Goal: Task Accomplishment & Management: Manage account settings

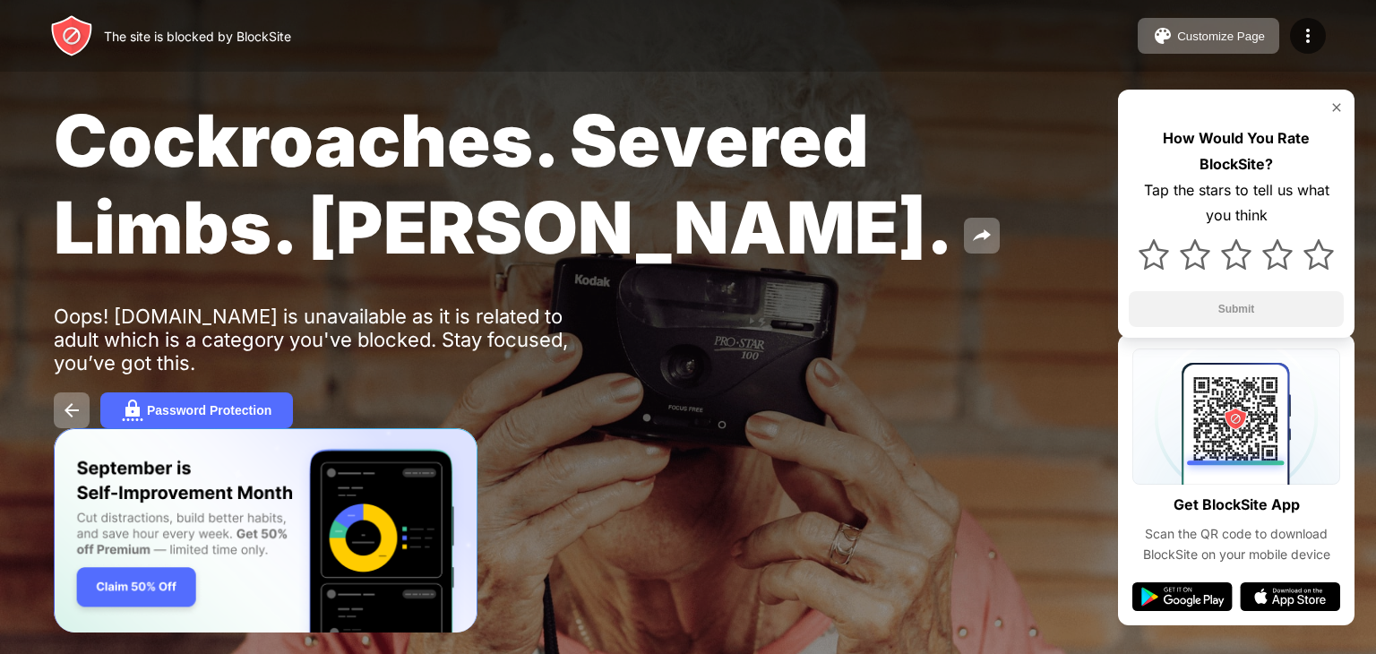
click at [1303, 16] on div "The site is blocked by BlockSite Customize Page Edit Block List Redirect Custom…" at bounding box center [688, 36] width 1376 height 72
click at [1308, 25] on img at bounding box center [1308, 36] width 22 height 22
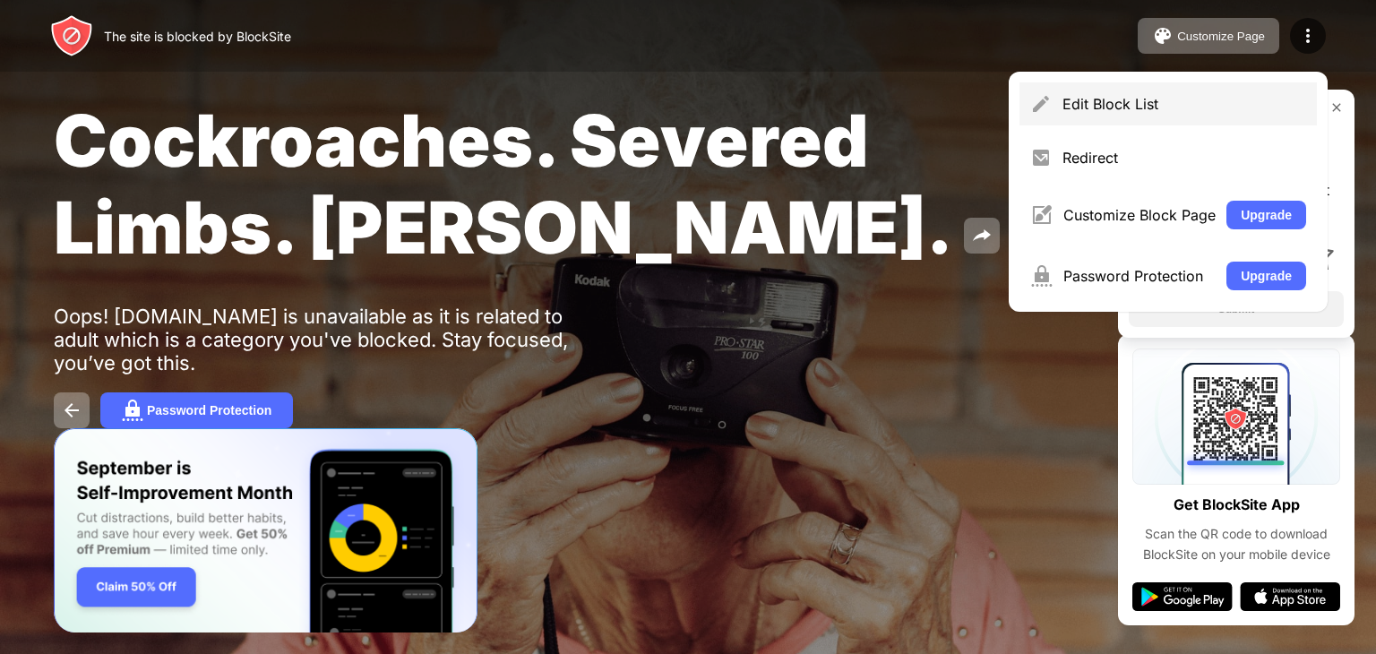
click at [1182, 108] on div "Edit Block List" at bounding box center [1185, 104] width 244 height 18
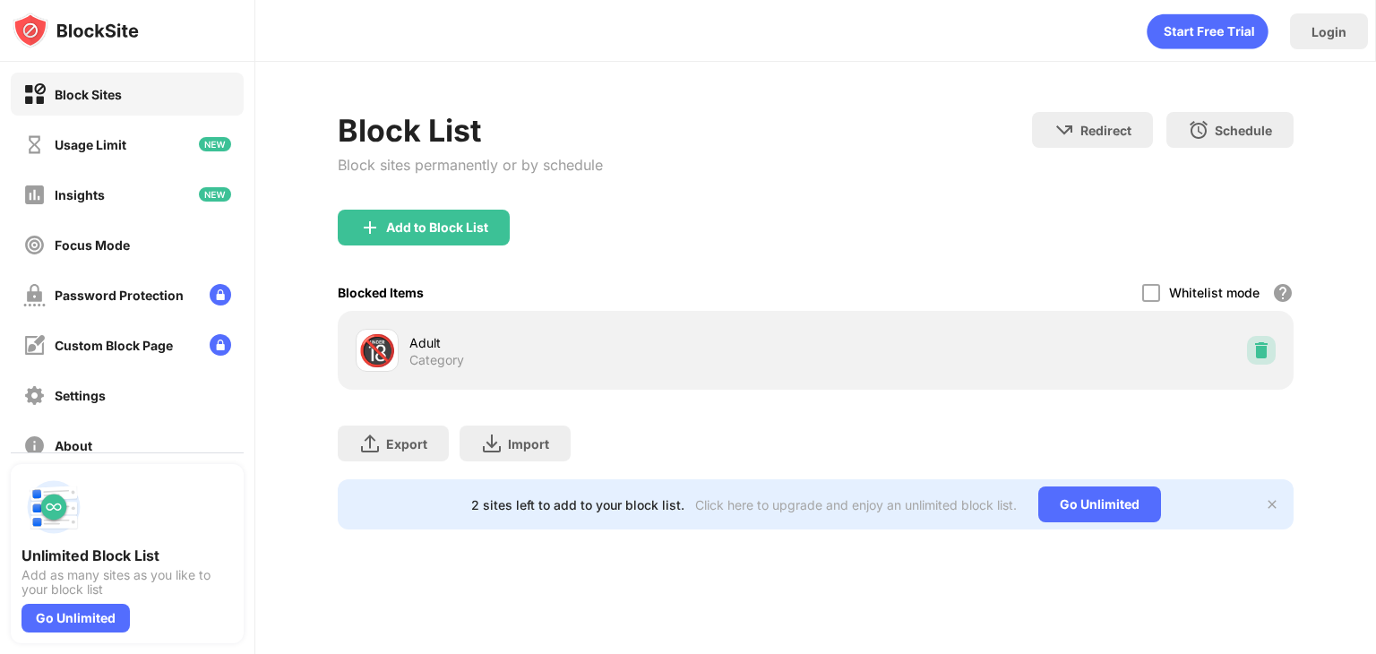
click at [1262, 338] on div at bounding box center [1261, 350] width 29 height 29
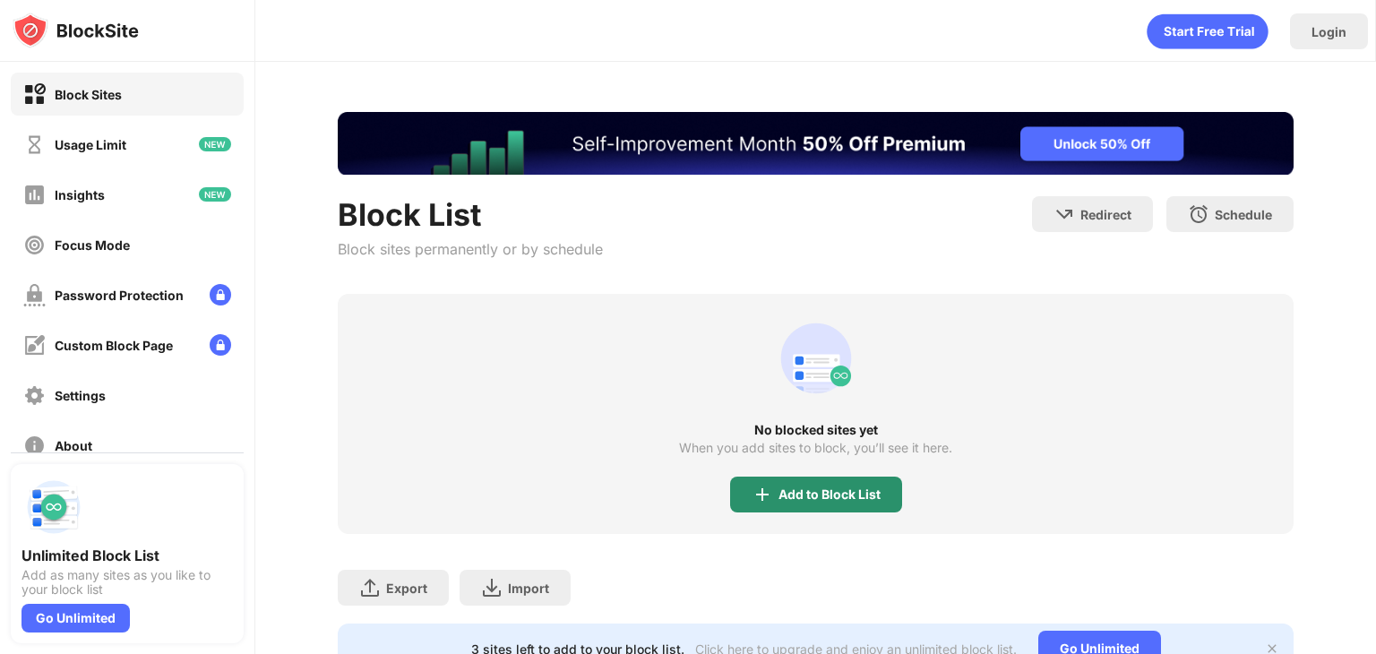
click at [785, 478] on div "Add to Block List" at bounding box center [816, 495] width 172 height 36
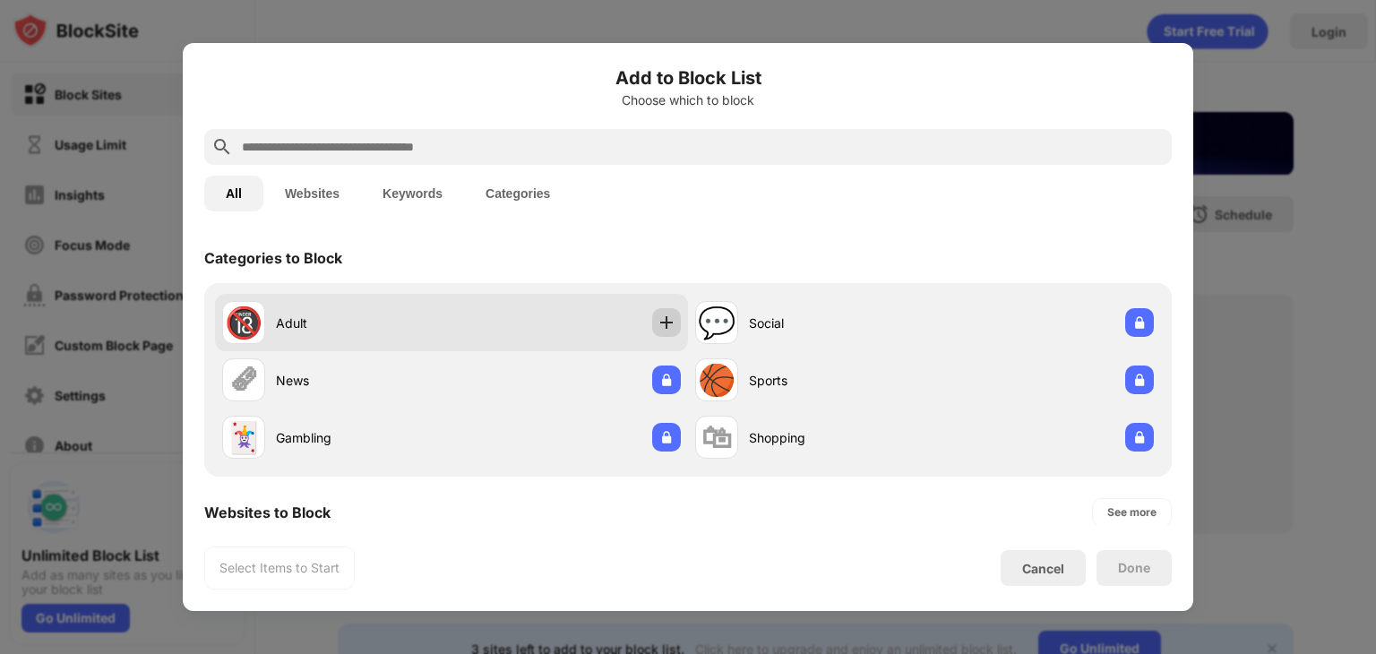
click at [661, 323] on img at bounding box center [667, 323] width 18 height 18
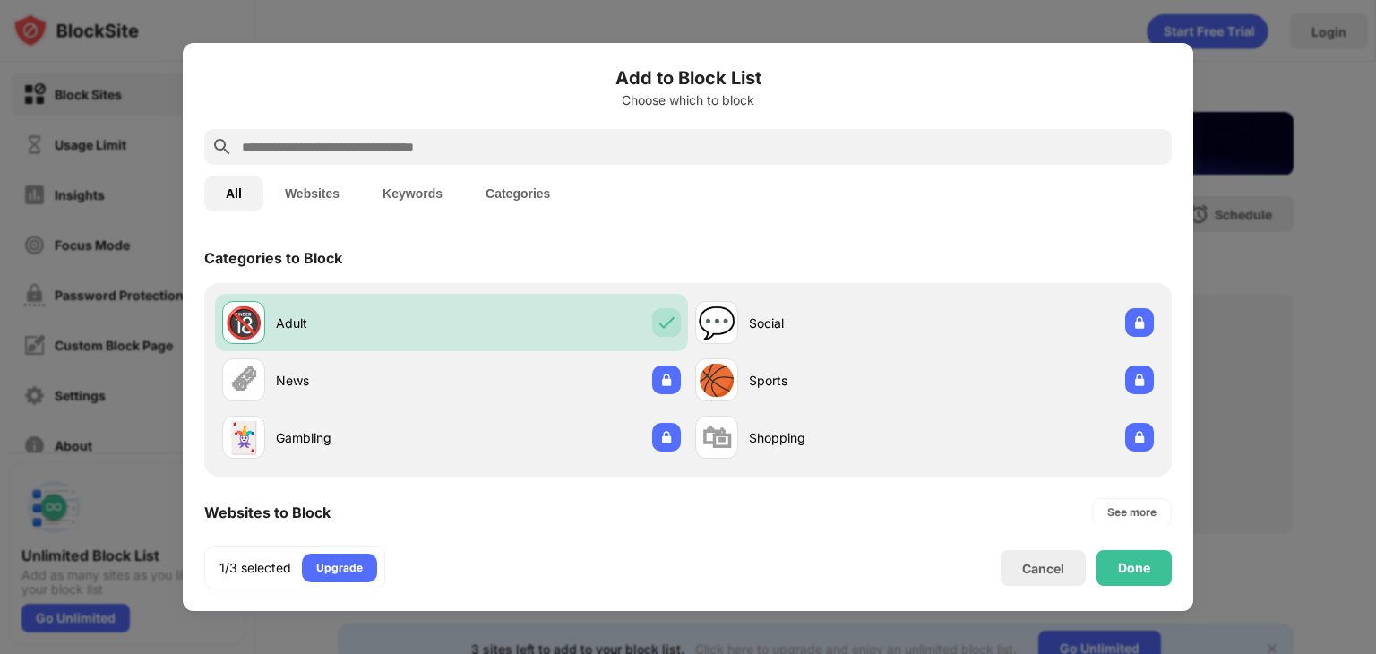
click at [408, 180] on button "Keywords" at bounding box center [412, 194] width 103 height 36
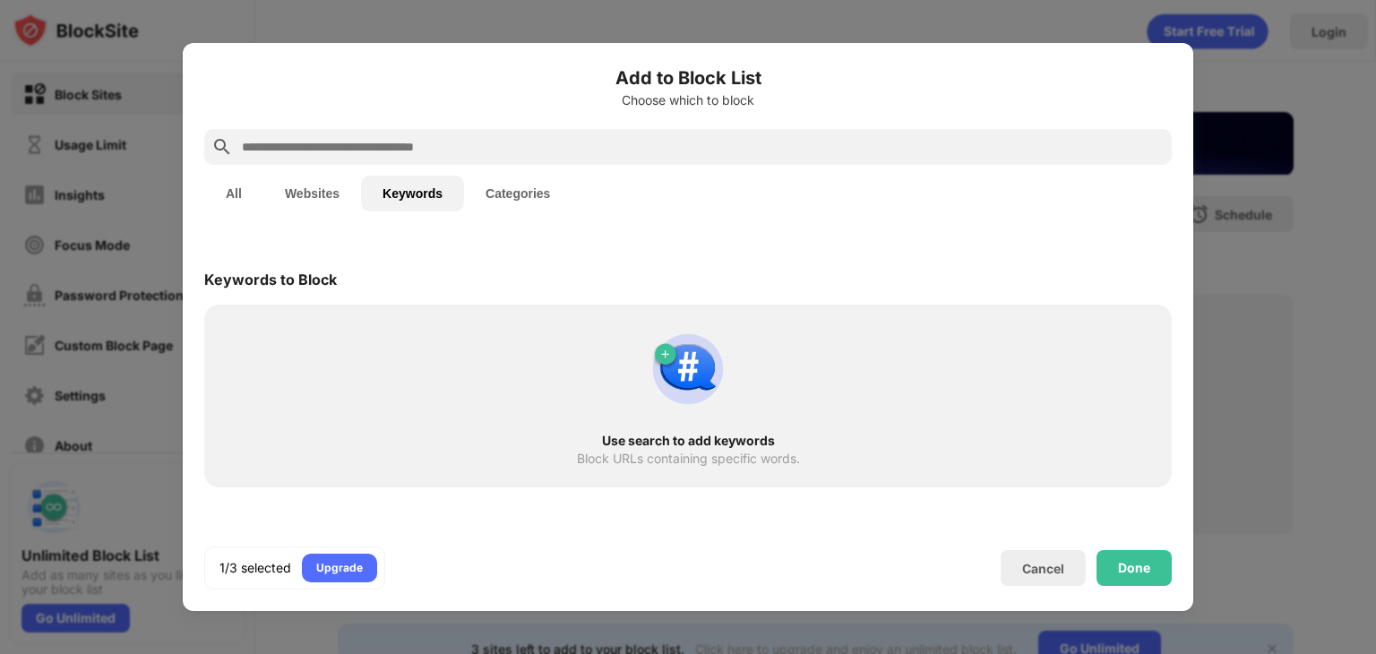
click at [401, 157] on input "text" at bounding box center [702, 147] width 925 height 22
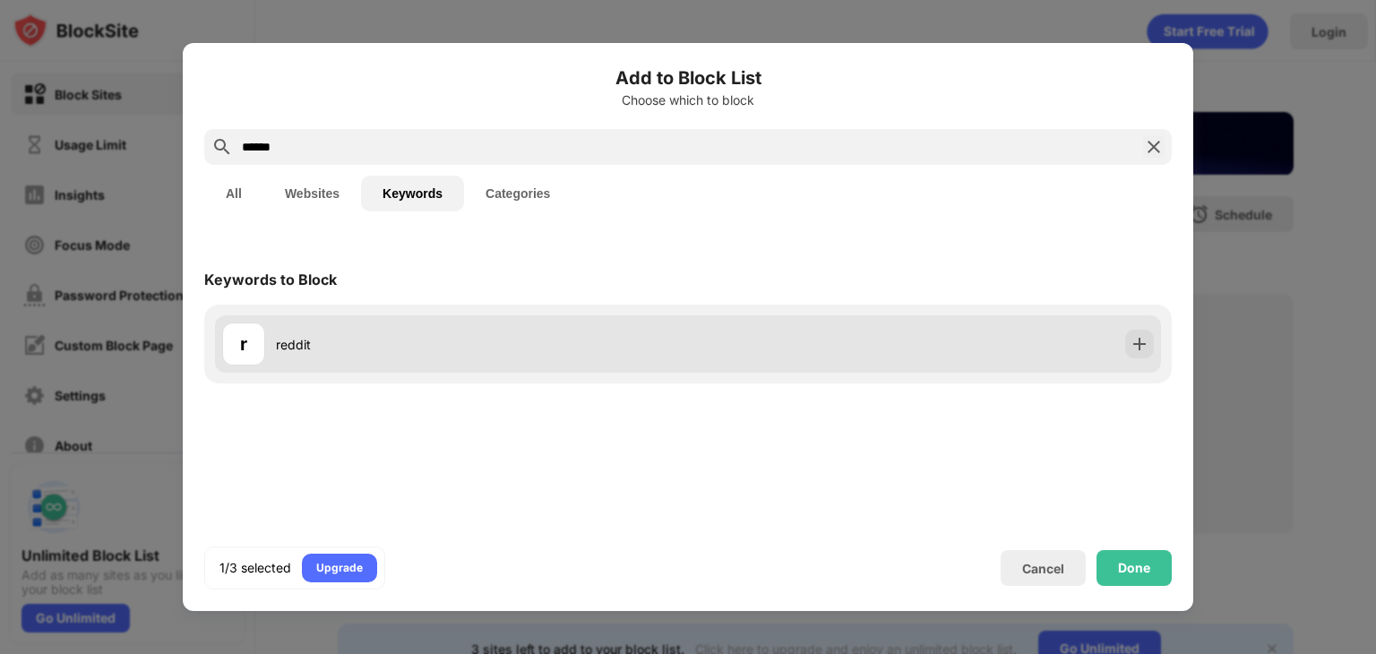
type input "******"
click at [1131, 349] on img at bounding box center [1140, 344] width 18 height 18
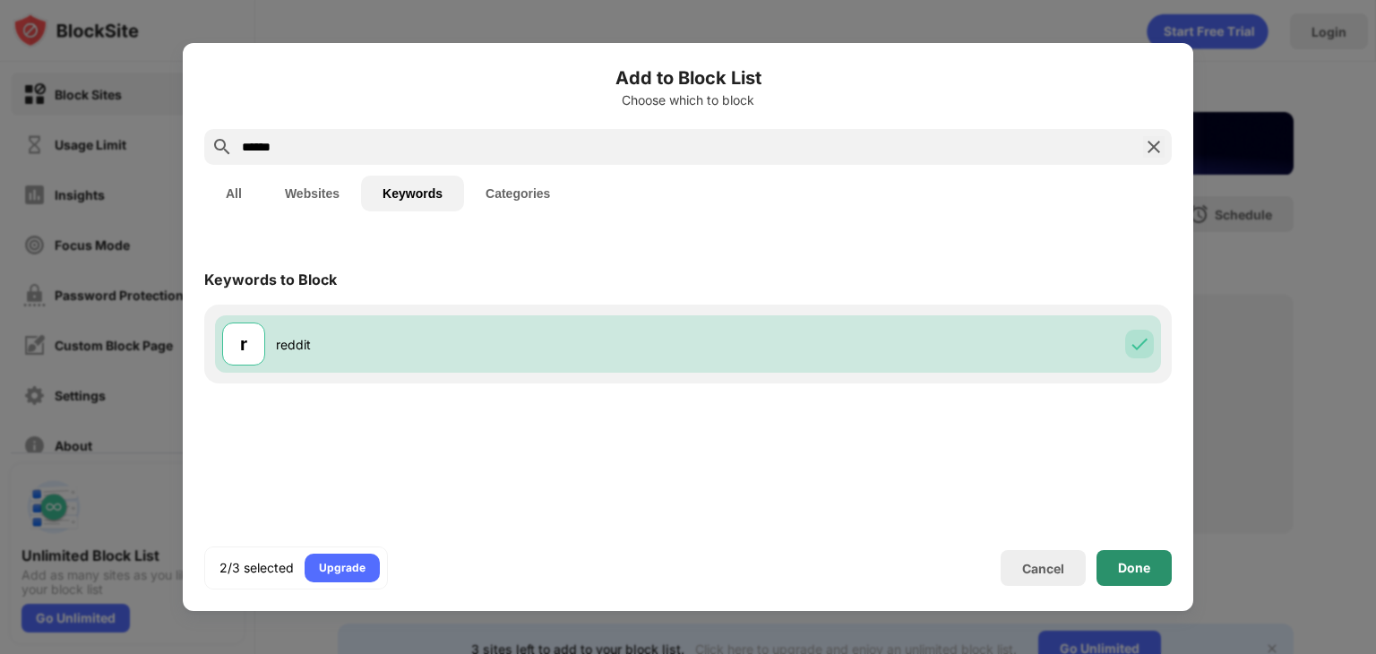
click at [1142, 561] on div "Done" at bounding box center [1134, 568] width 32 height 14
